Goal: Information Seeking & Learning: Learn about a topic

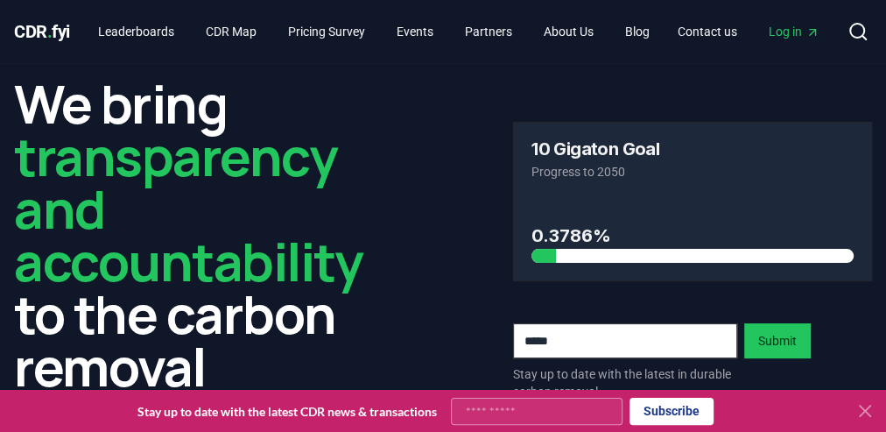
click at [864, 417] on icon at bounding box center [865, 410] width 21 height 21
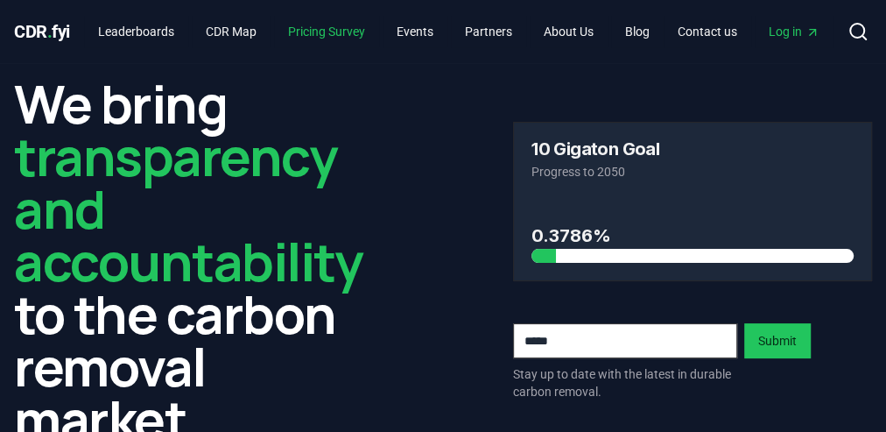
click at [332, 32] on link "Pricing Survey" at bounding box center [326, 32] width 105 height 32
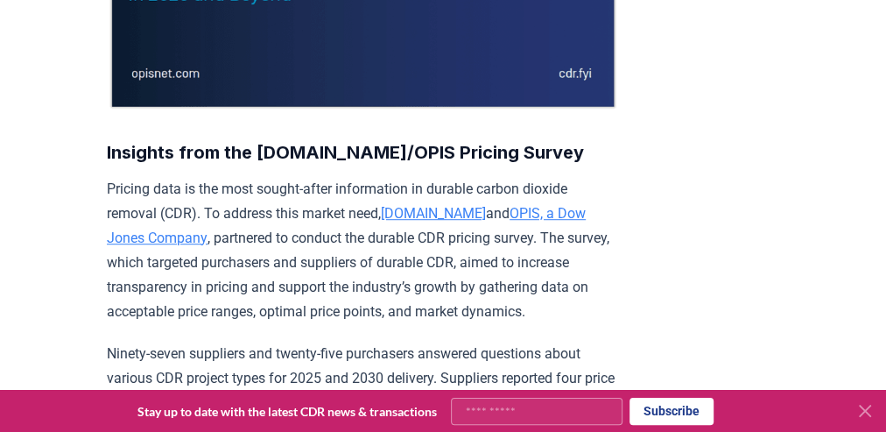
scroll to position [560, 0]
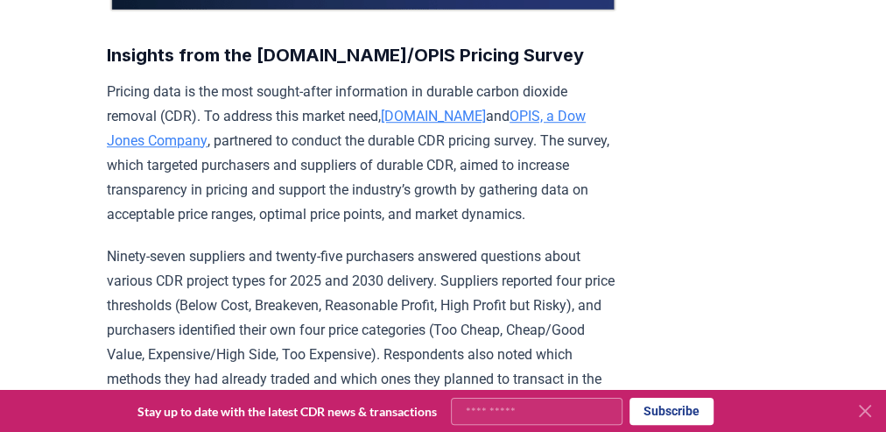
click at [419, 111] on link "[DOMAIN_NAME]" at bounding box center [433, 116] width 105 height 17
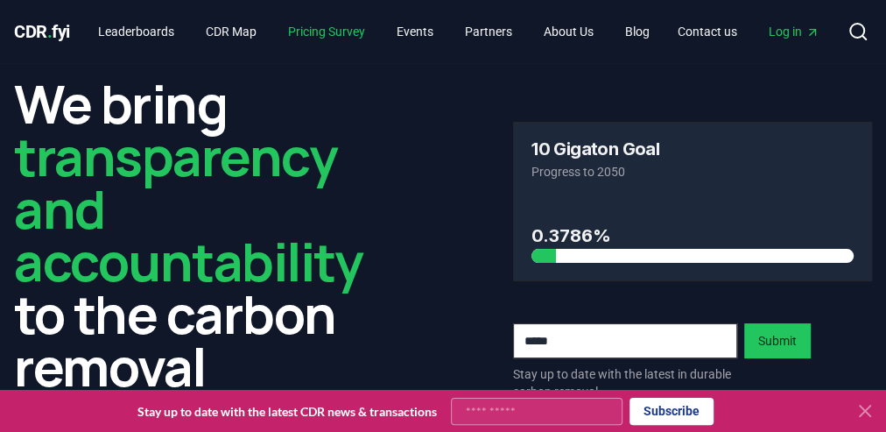
click at [327, 32] on link "Pricing Survey" at bounding box center [326, 32] width 105 height 32
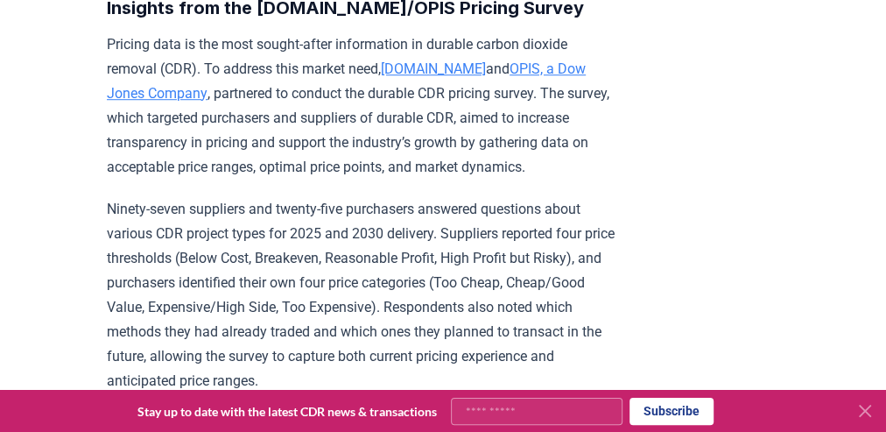
scroll to position [560, 0]
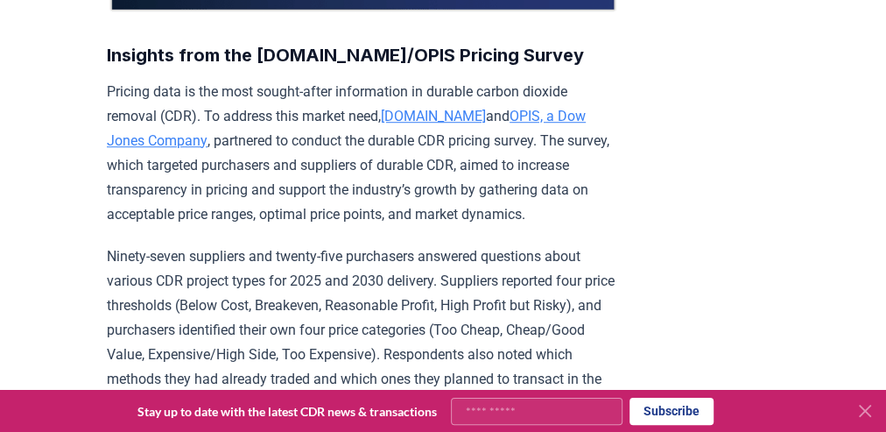
click at [498, 117] on link "OPIS, a Dow Jones Company" at bounding box center [346, 128] width 479 height 41
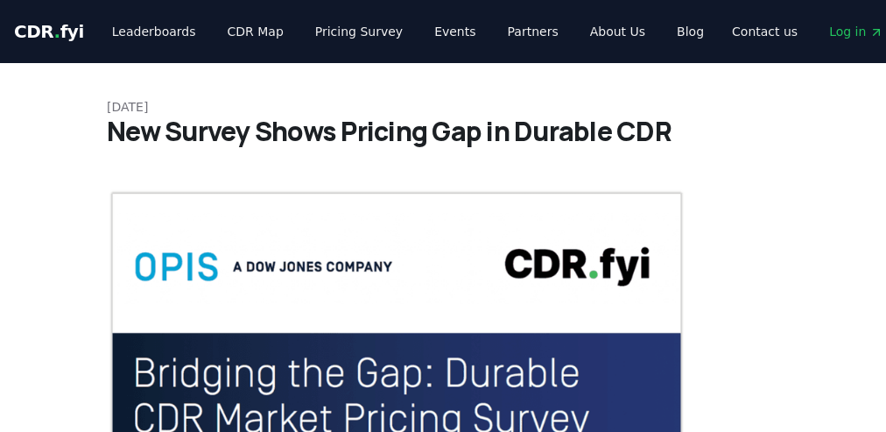
scroll to position [560, 0]
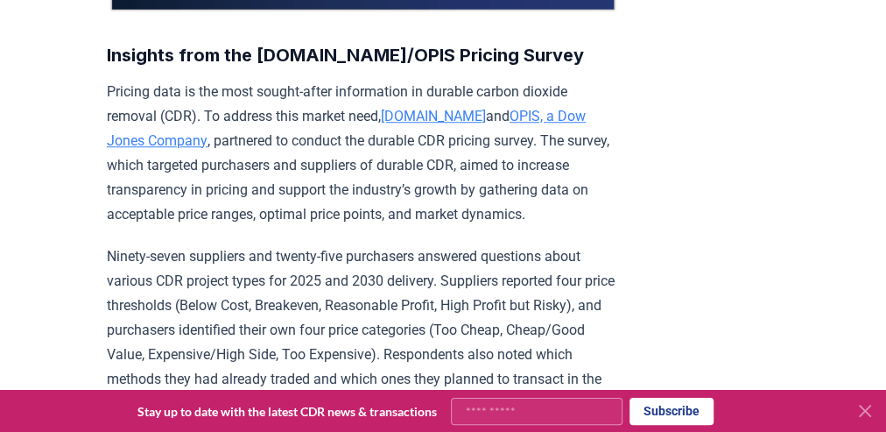
click at [409, 108] on link "[DOMAIN_NAME]" at bounding box center [433, 116] width 105 height 17
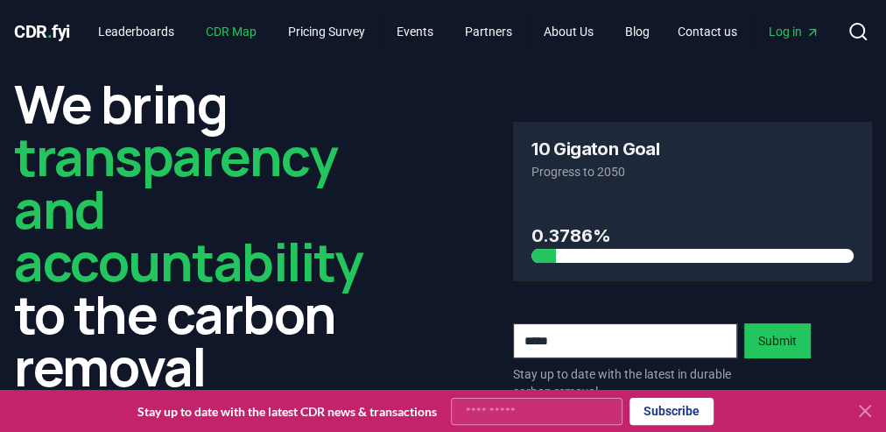
click at [246, 28] on link "CDR Map" at bounding box center [231, 32] width 79 height 32
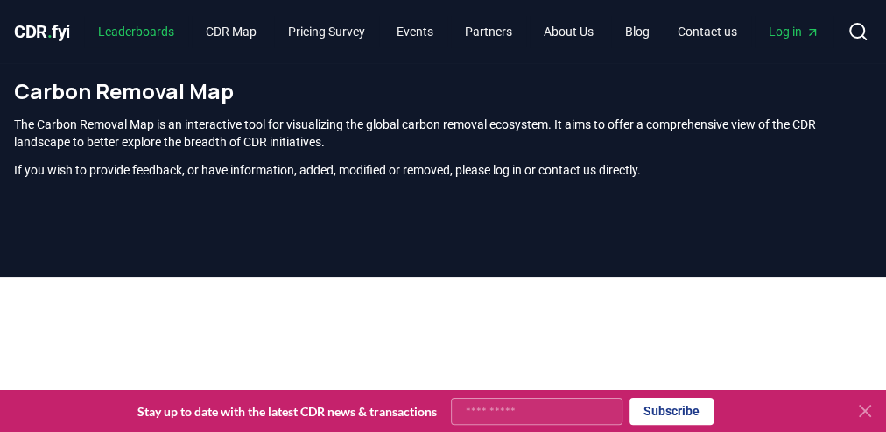
click at [130, 22] on link "Leaderboards" at bounding box center [136, 32] width 104 height 32
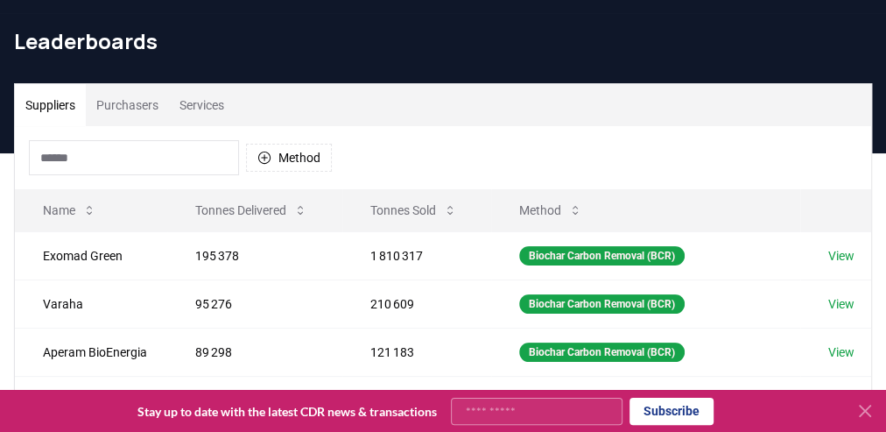
scroll to position [70, 0]
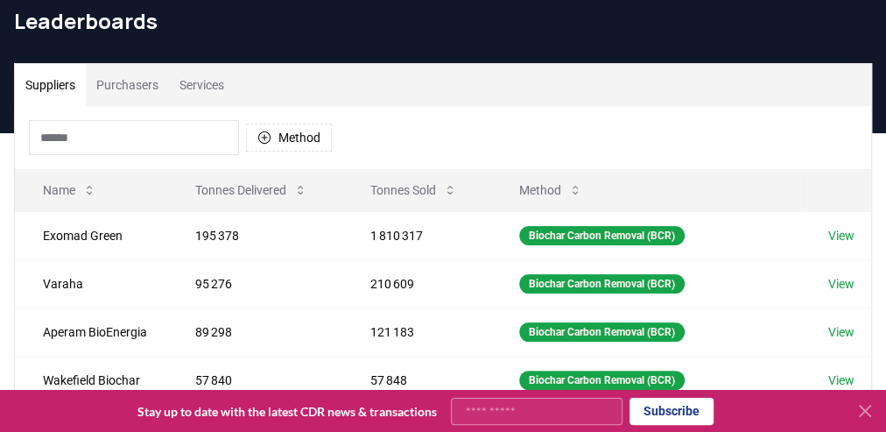
click at [144, 132] on input at bounding box center [134, 137] width 210 height 35
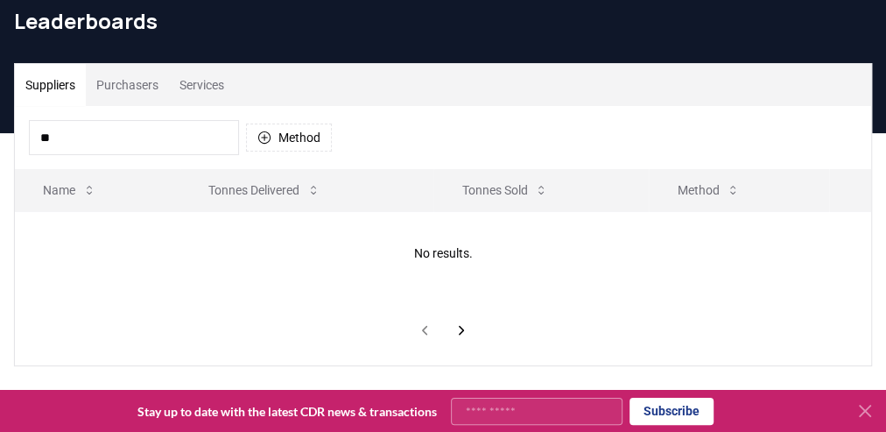
type input "*"
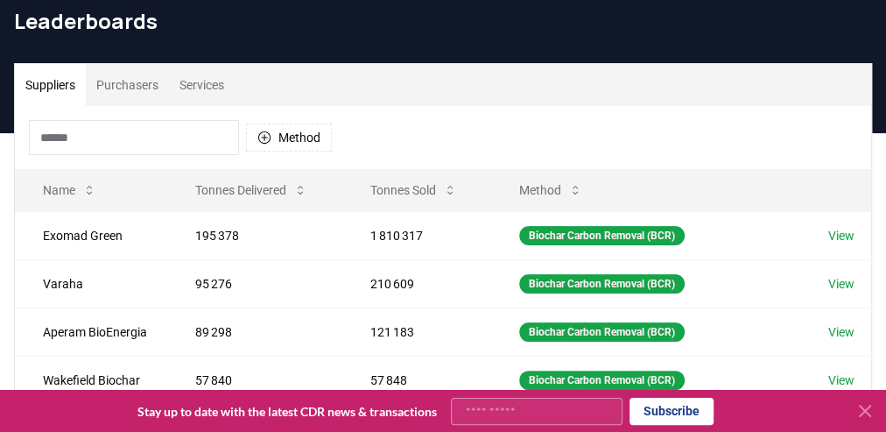
type input "*"
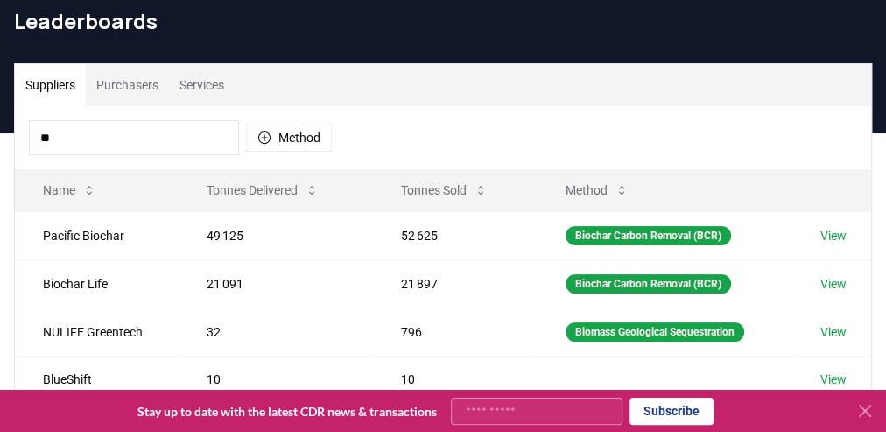
type input "*"
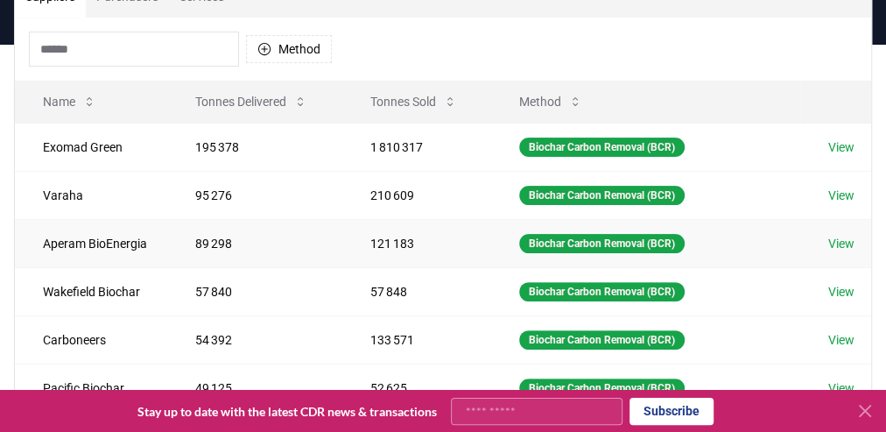
scroll to position [210, 0]
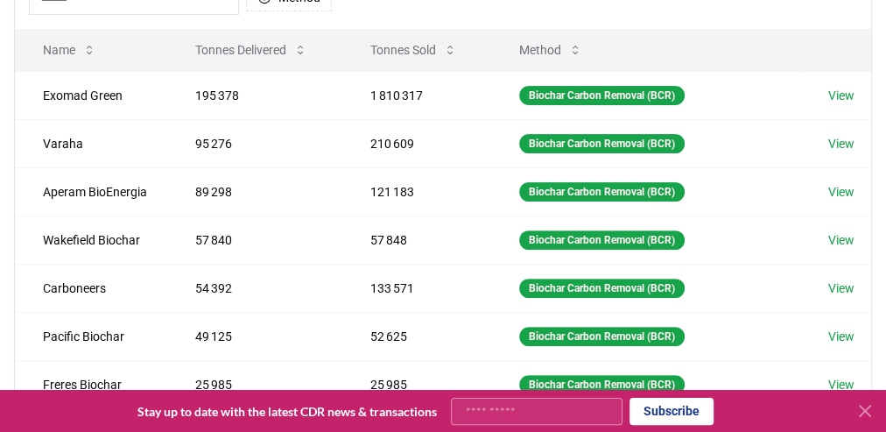
click at [859, 412] on icon at bounding box center [865, 410] width 21 height 21
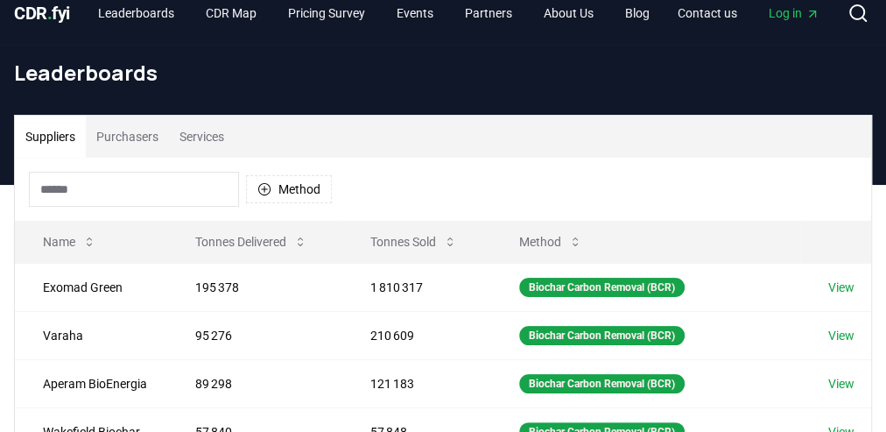
scroll to position [0, 0]
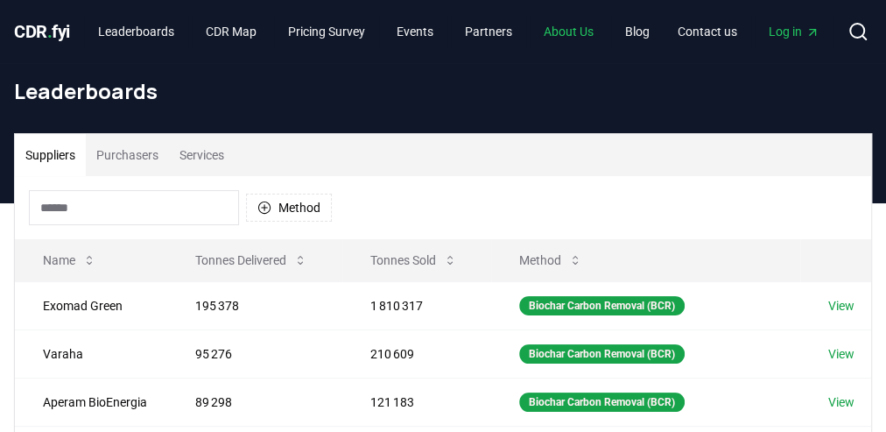
click at [586, 34] on link "About Us" at bounding box center [569, 32] width 78 height 32
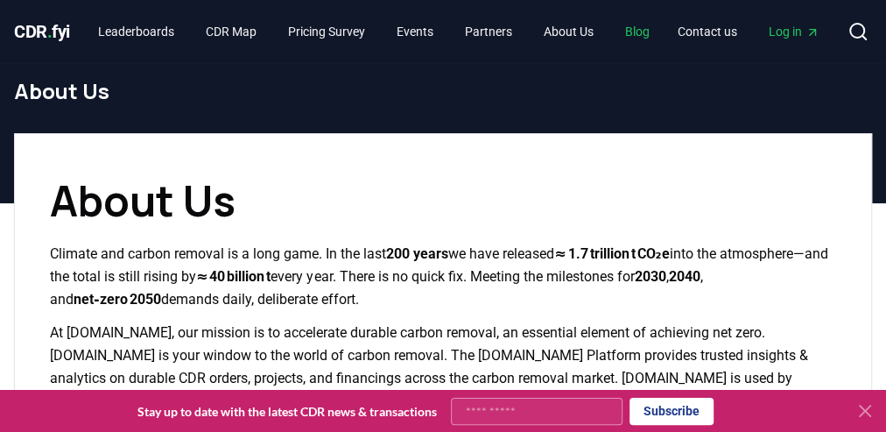
click at [653, 32] on link "Blog" at bounding box center [637, 32] width 53 height 32
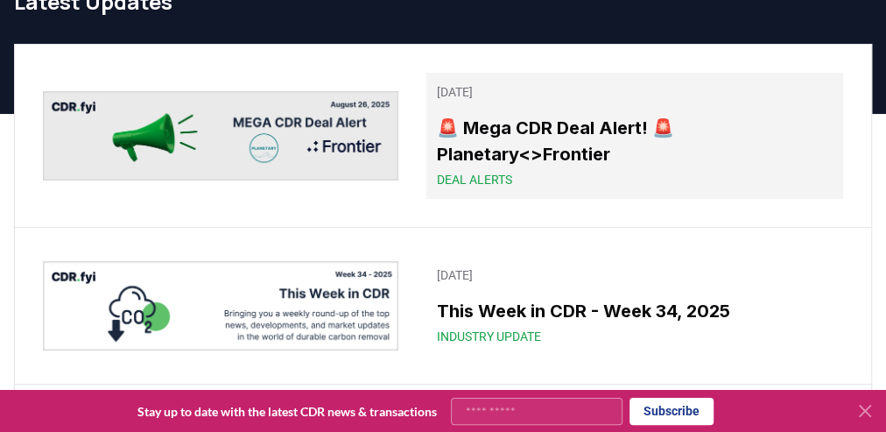
scroll to position [140, 0]
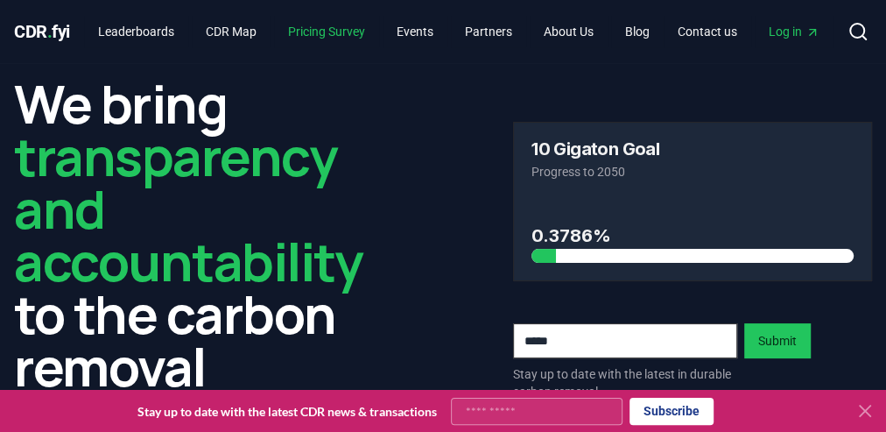
click at [355, 26] on link "Pricing Survey" at bounding box center [326, 32] width 105 height 32
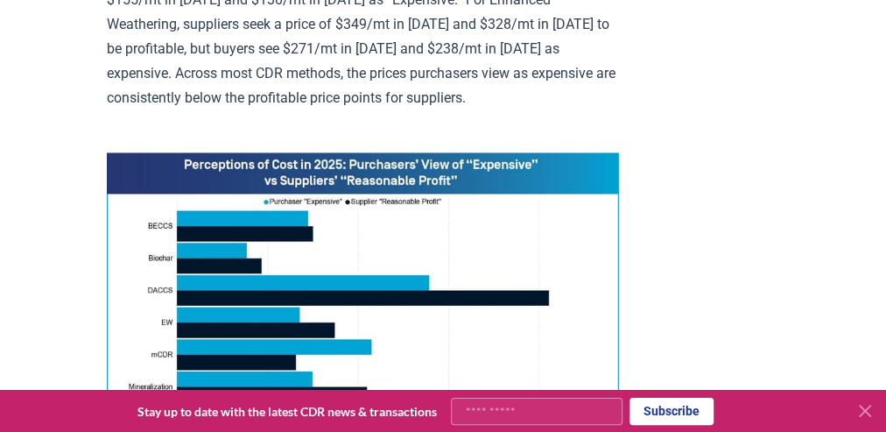
scroll to position [1331, 0]
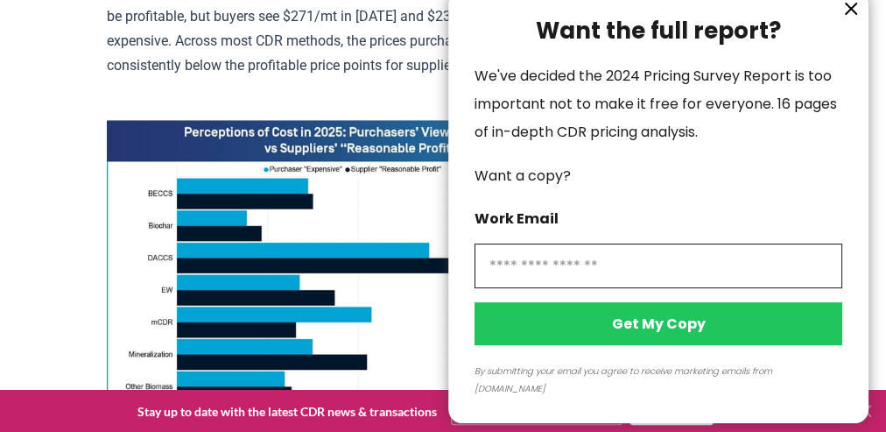
click at [856, 19] on icon "information" at bounding box center [851, 8] width 21 height 21
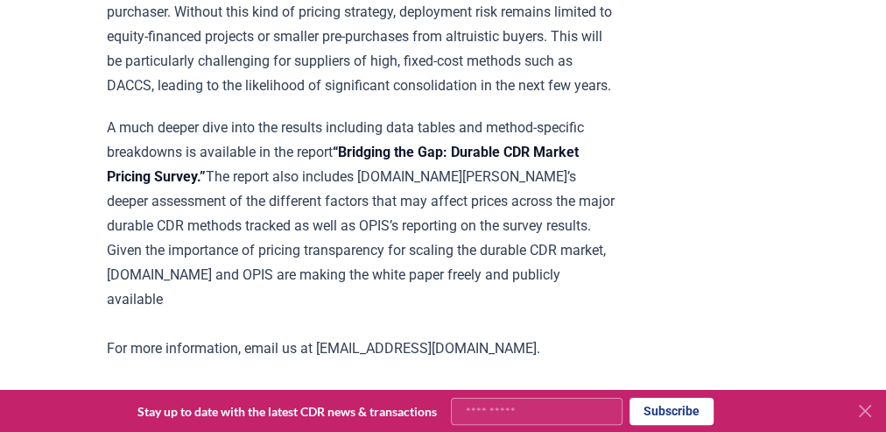
scroll to position [3082, 0]
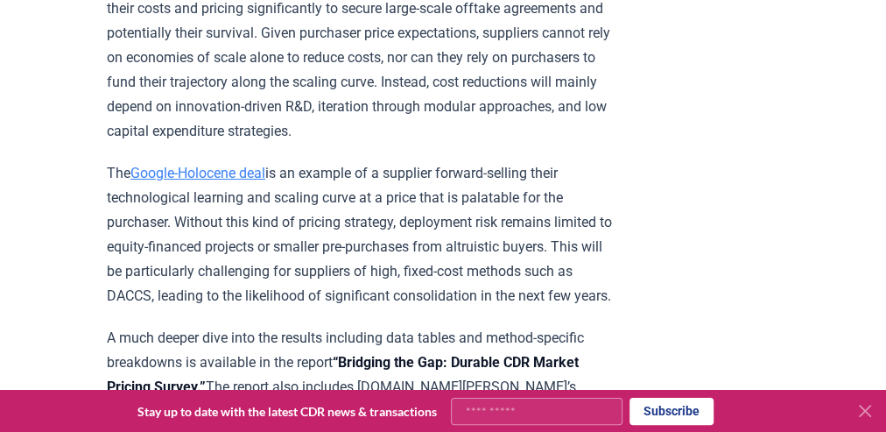
click at [202, 165] on link "Google-Holocene deal" at bounding box center [197, 173] width 135 height 17
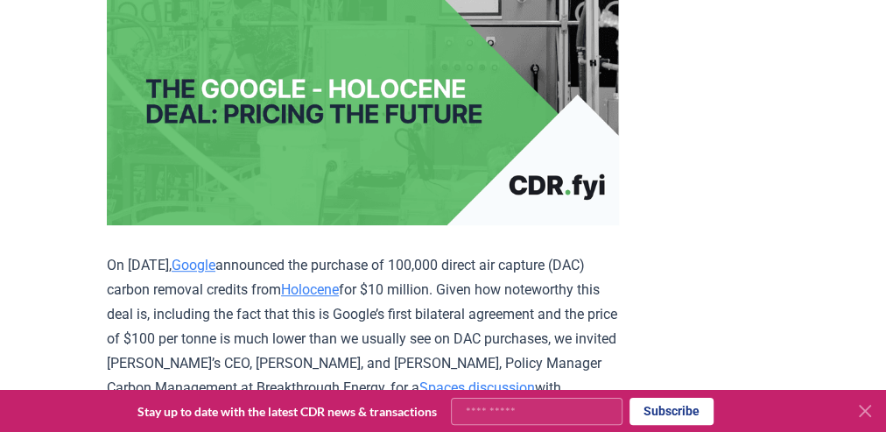
scroll to position [350, 0]
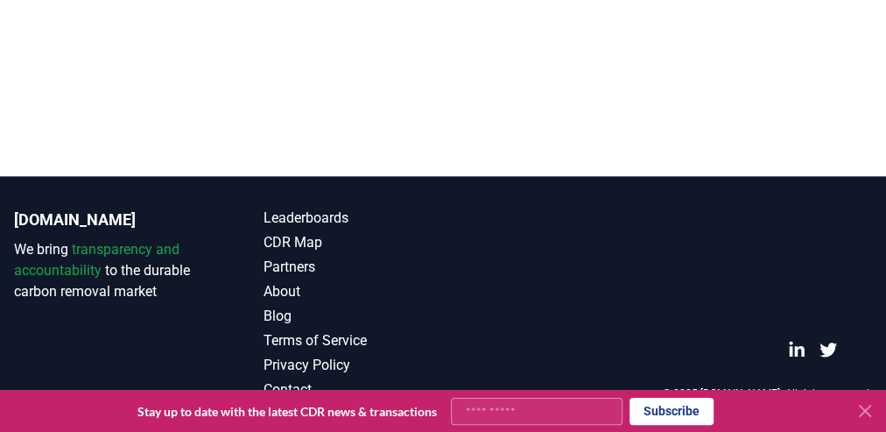
scroll to position [4587, 0]
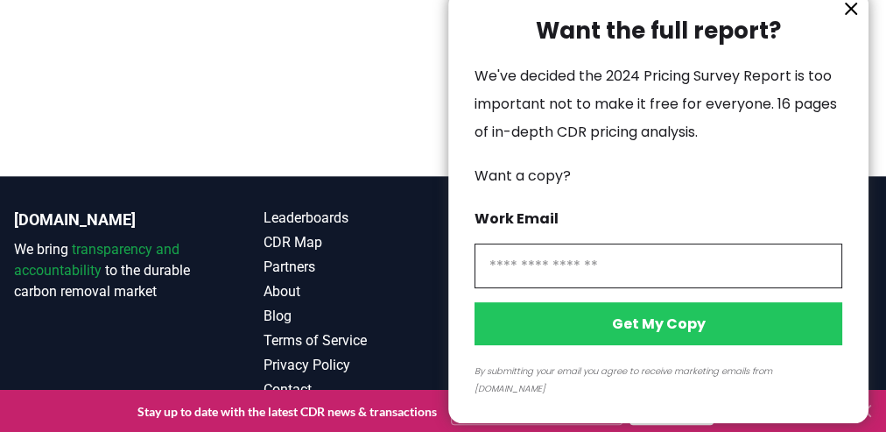
click at [850, 19] on icon "information" at bounding box center [851, 8] width 21 height 21
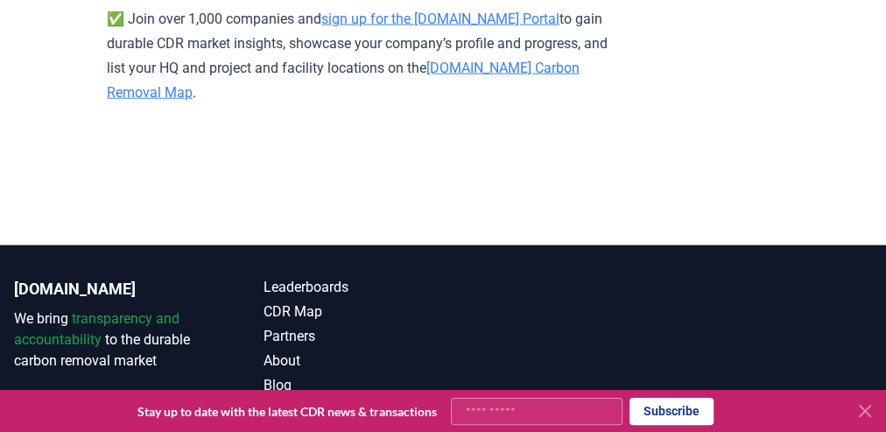
scroll to position [11910, 0]
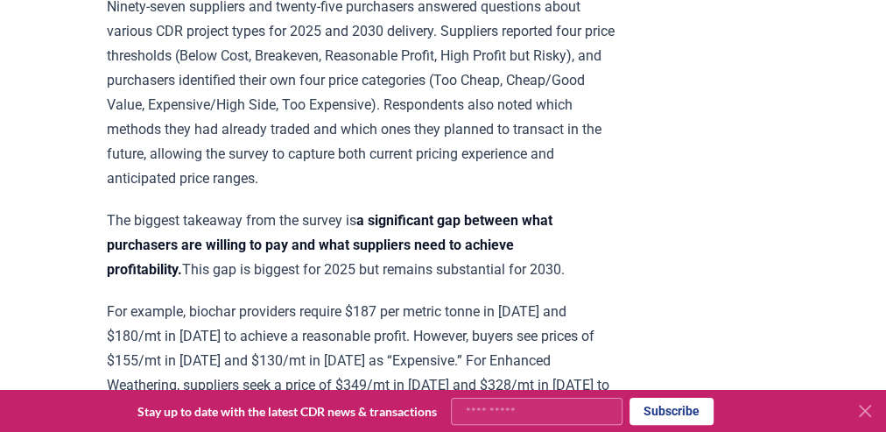
scroll to position [911, 0]
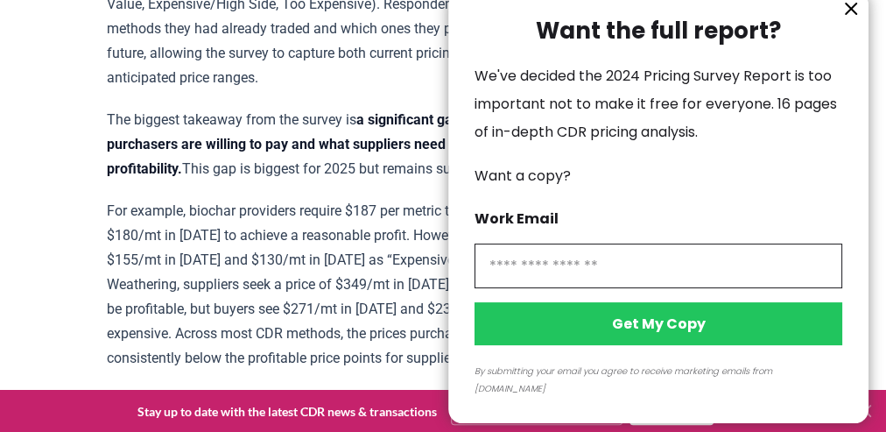
click at [848, 14] on icon "information" at bounding box center [851, 9] width 11 height 11
